Goal: Task Accomplishment & Management: Complete application form

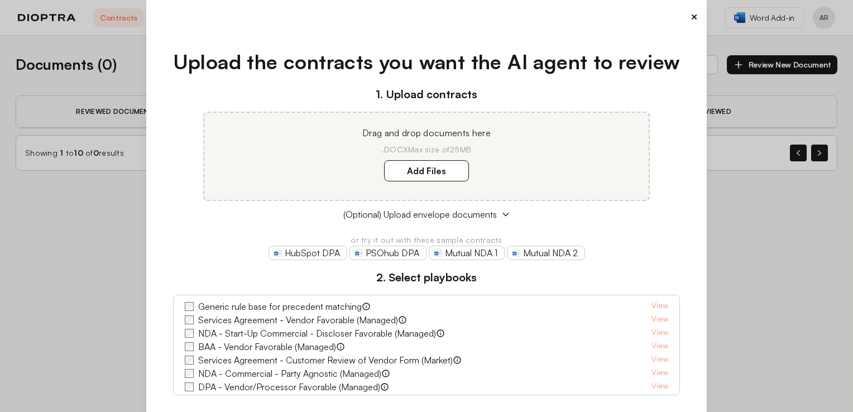
click at [690, 16] on button "×" at bounding box center [693, 17] width 7 height 16
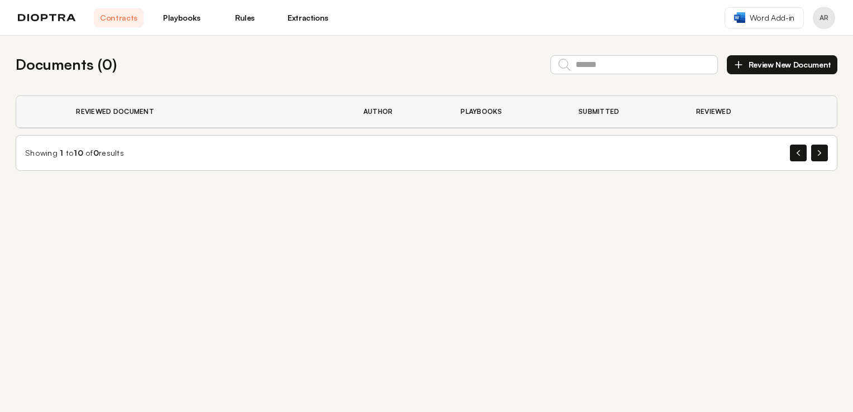
click at [819, 64] on button "Review New Document" at bounding box center [782, 64] width 110 height 19
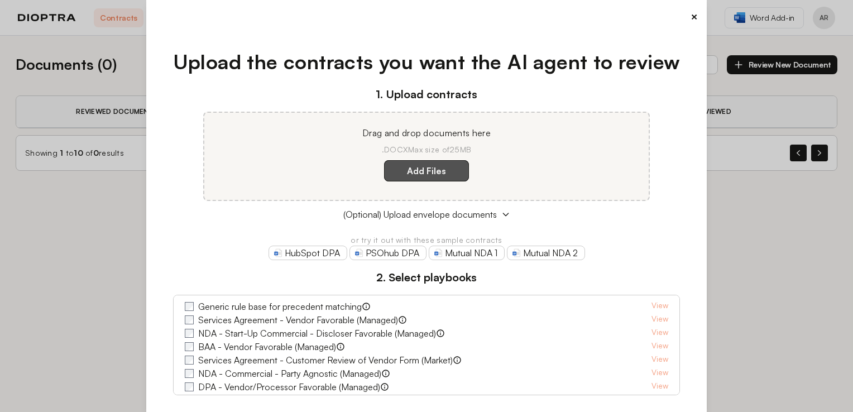
click at [447, 164] on label "Add Files" at bounding box center [426, 170] width 85 height 21
click at [0, 0] on here "Add Files" at bounding box center [0, 0] width 0 height 0
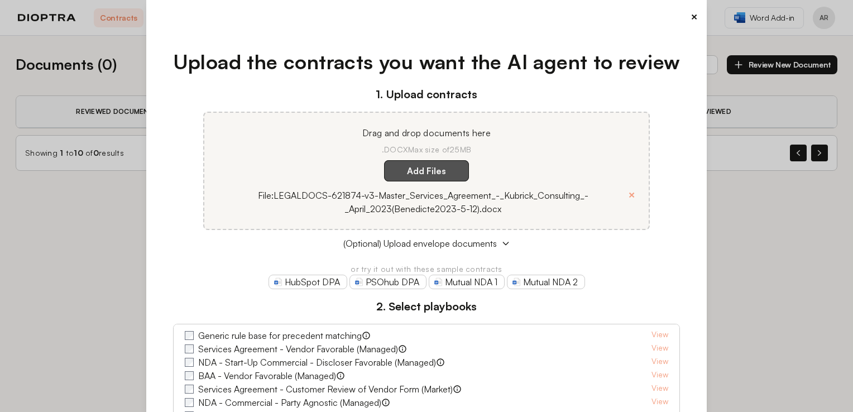
click at [437, 176] on label "Add Files" at bounding box center [426, 170] width 85 height 21
click at [0, 0] on here "Add Files" at bounding box center [0, 0] width 0 height 0
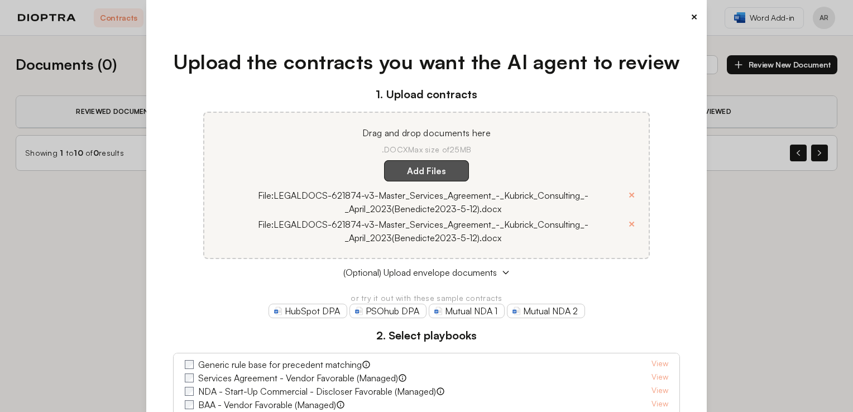
click at [440, 169] on label "Add Files" at bounding box center [426, 170] width 85 height 21
click at [0, 0] on here "Add Files" at bounding box center [0, 0] width 0 height 0
click at [630, 190] on button "×" at bounding box center [631, 195] width 7 height 16
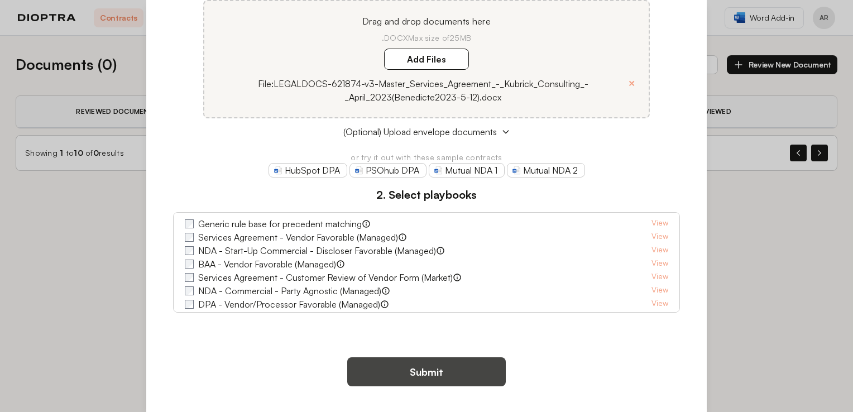
click at [438, 374] on button "Submit" at bounding box center [426, 371] width 158 height 29
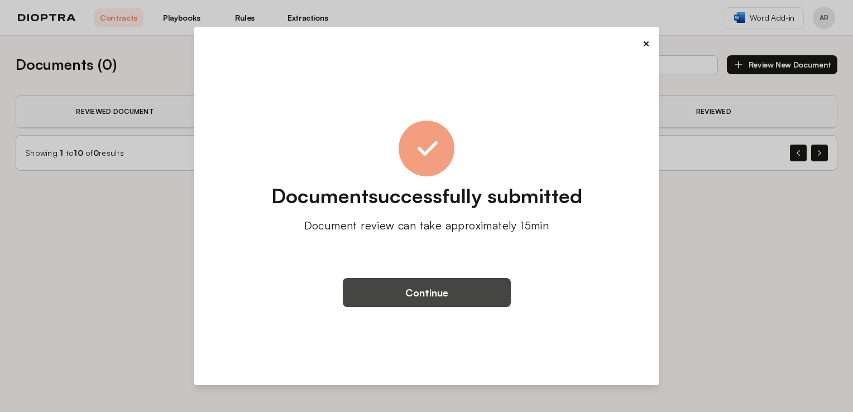
drag, startPoint x: 478, startPoint y: 286, endPoint x: 421, endPoint y: 295, distance: 57.2
click at [421, 295] on button "Continue" at bounding box center [427, 292] width 168 height 29
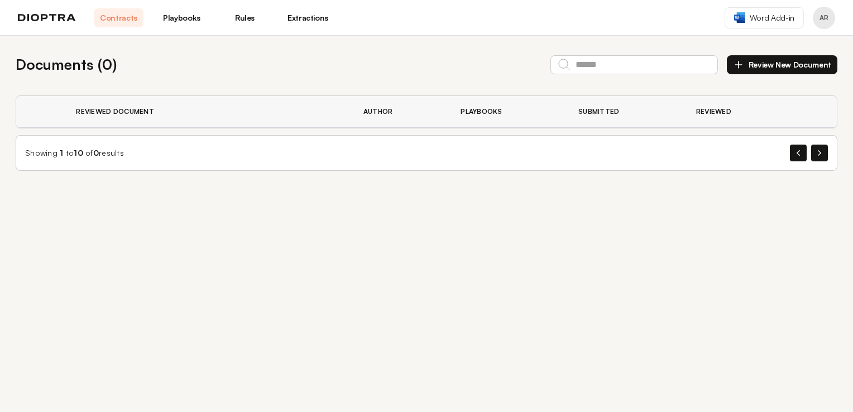
click at [680, 111] on th "Submitted" at bounding box center [624, 112] width 118 height 32
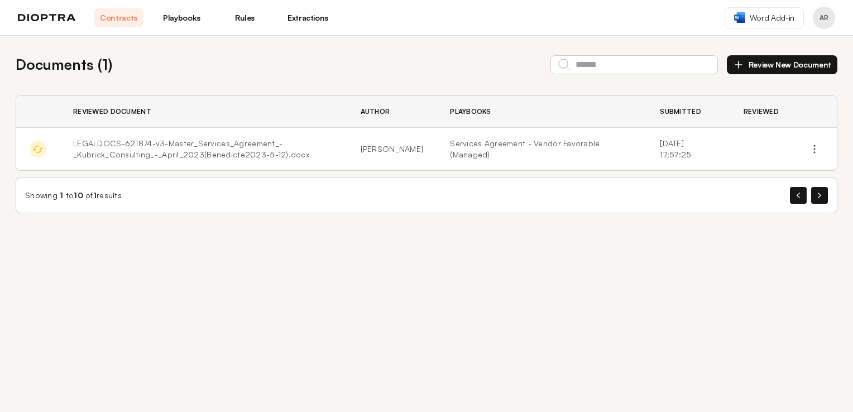
click at [556, 238] on div "Documents ( 1 ) Review New Document Reviewed Document Author Playbooks Submitte…" at bounding box center [426, 224] width 853 height 376
click at [312, 18] on link "Extractions" at bounding box center [308, 17] width 50 height 19
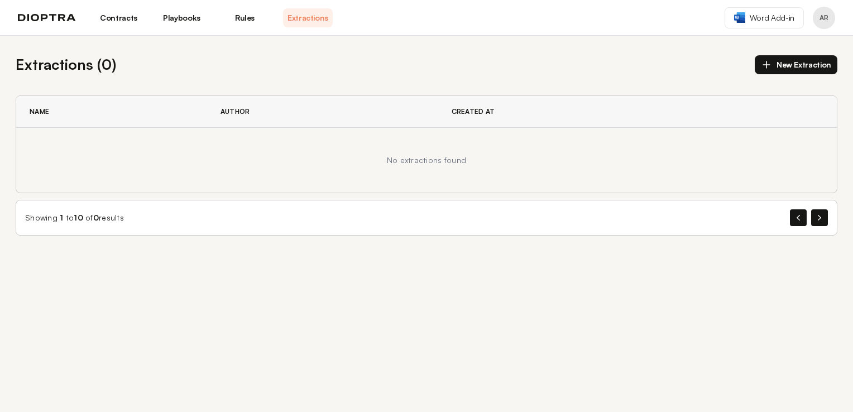
click at [797, 61] on button "New Extraction" at bounding box center [796, 64] width 83 height 19
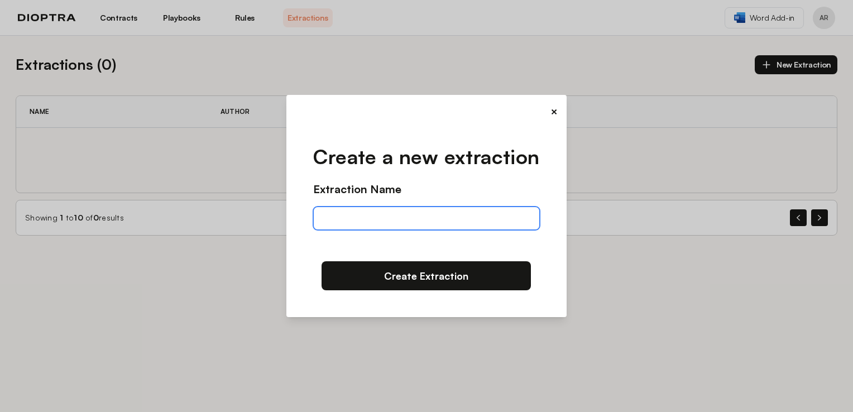
click at [466, 206] on input "text" at bounding box center [426, 217] width 226 height 23
drag, startPoint x: 557, startPoint y: 110, endPoint x: 627, endPoint y: 92, distance: 72.7
drag, startPoint x: 627, startPoint y: 92, endPoint x: 547, endPoint y: 106, distance: 81.7
click at [547, 106] on div "×" at bounding box center [426, 112] width 262 height 16
click at [554, 112] on button "×" at bounding box center [553, 112] width 7 height 16
